Goal: Check status: Check status

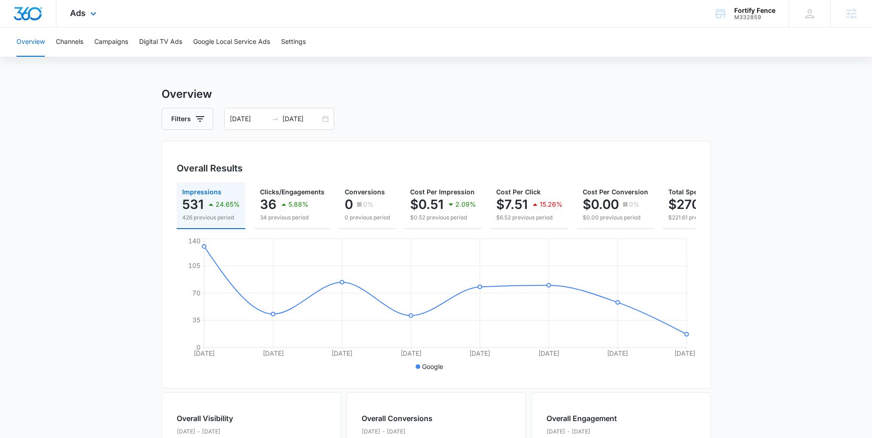
click at [101, 11] on div "Ads Apps Reputation Websites Forms CRM Email Social Payments POS Content Ads In…" at bounding box center [84, 13] width 56 height 27
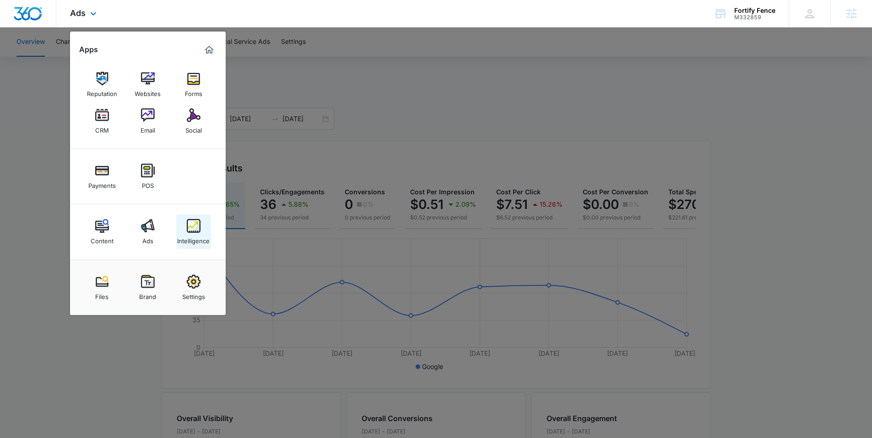
click at [194, 224] on img at bounding box center [194, 226] width 14 height 14
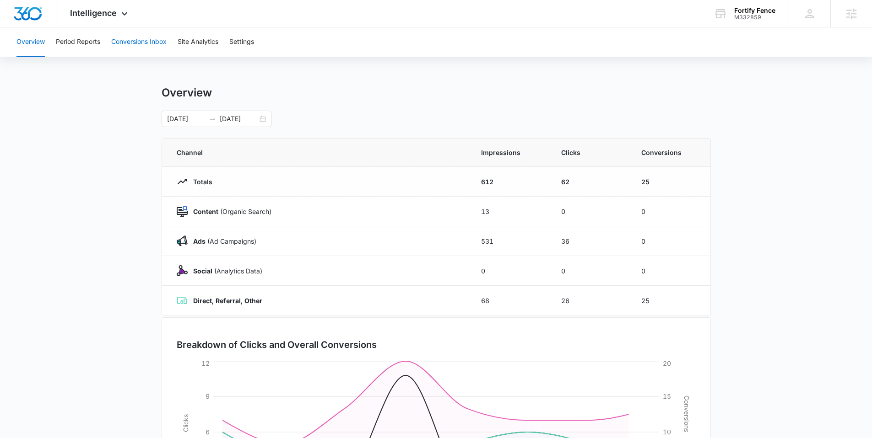
click at [137, 36] on button "Conversions Inbox" at bounding box center [138, 41] width 55 height 29
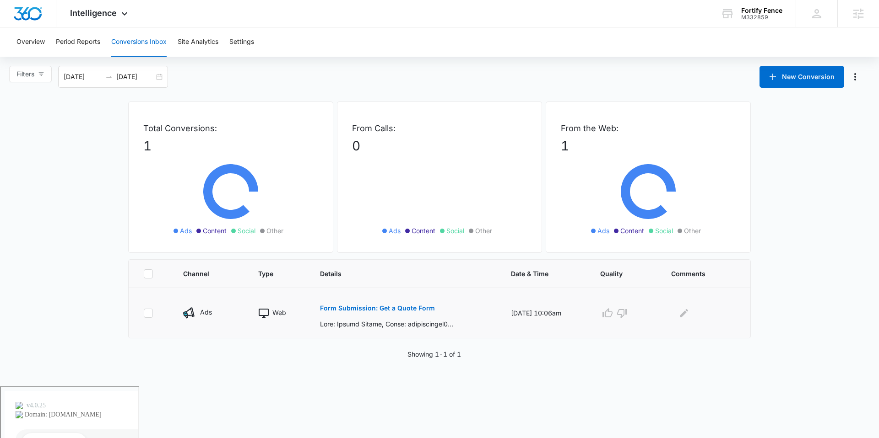
click at [367, 304] on button "Form Submission: Get a Quote Form" at bounding box center [377, 308] width 115 height 22
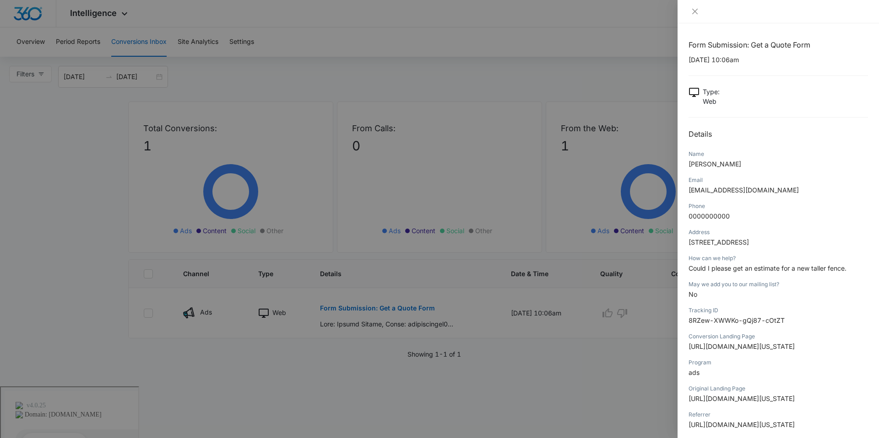
drag, startPoint x: 418, startPoint y: 59, endPoint x: 404, endPoint y: 60, distance: 14.3
click at [416, 59] on div at bounding box center [439, 219] width 879 height 438
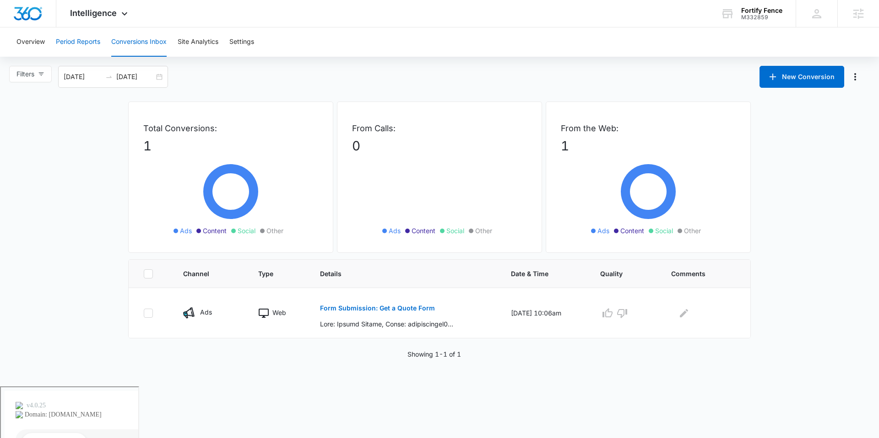
click at [65, 38] on button "Period Reports" at bounding box center [78, 41] width 44 height 29
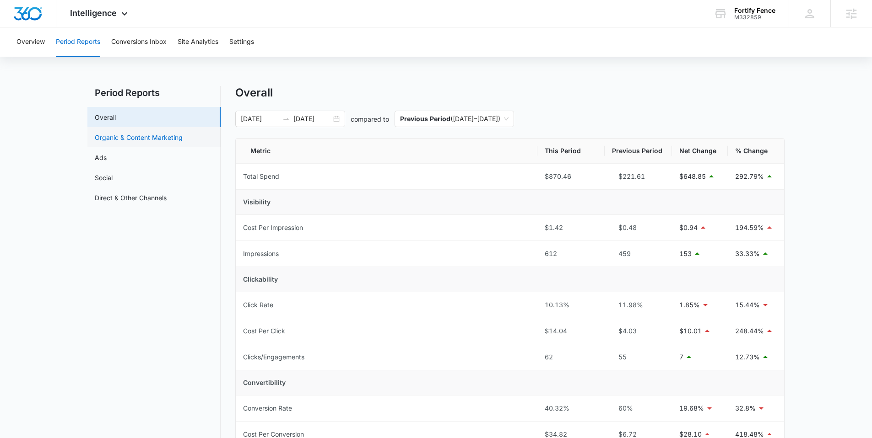
click at [135, 135] on link "Organic & Content Marketing" at bounding box center [139, 138] width 88 height 10
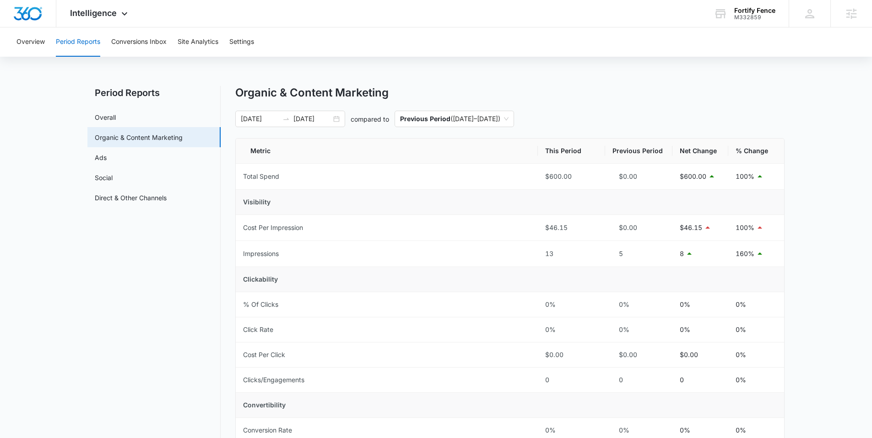
click at [347, 117] on div "[DATE] [DATE] compared to Previous Period ( [DATE] – [DATE] )" at bounding box center [509, 119] width 549 height 16
click at [337, 120] on div "[DATE] [DATE]" at bounding box center [290, 119] width 110 height 16
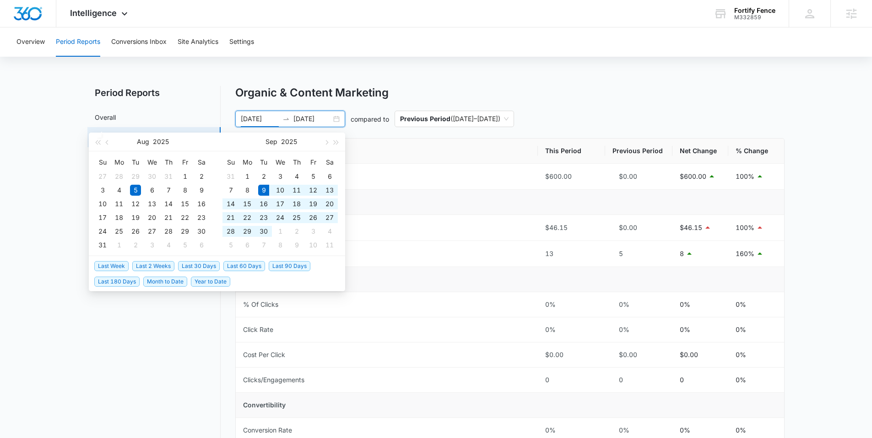
click at [215, 265] on span "Last 30 Days" at bounding box center [199, 266] width 42 height 10
type input "[DATE]"
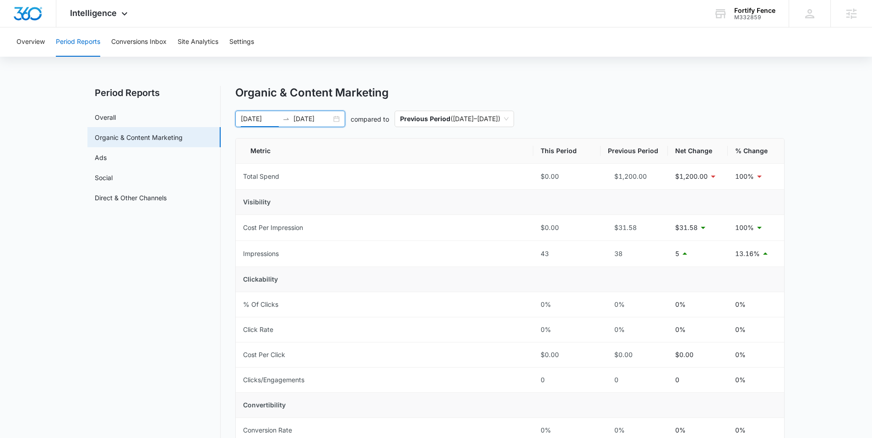
click at [339, 118] on div "[DATE] [DATE]" at bounding box center [290, 119] width 110 height 16
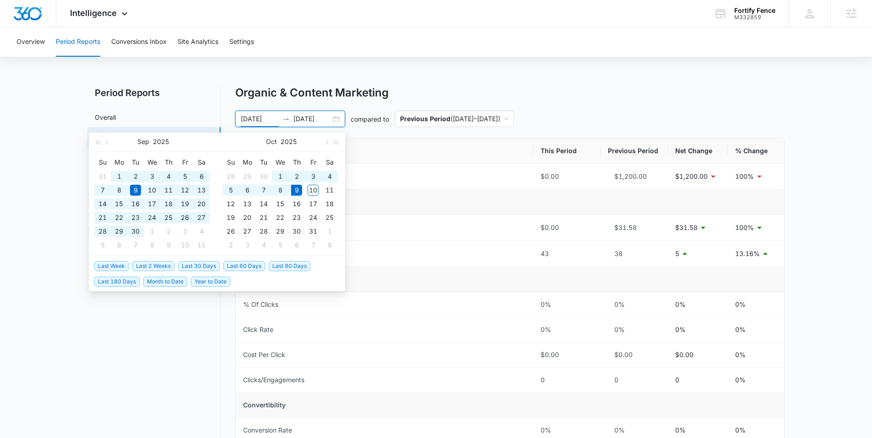
click at [242, 261] on span "Last 60 Days" at bounding box center [244, 266] width 42 height 10
type input "[DATE]"
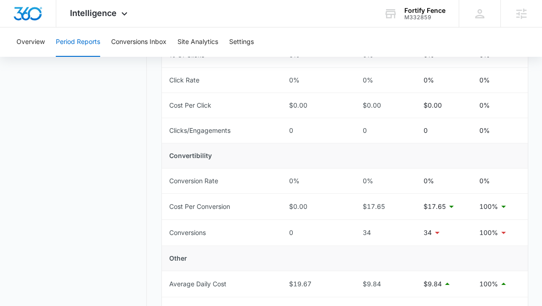
scroll to position [409, 0]
